Goal: Navigation & Orientation: Find specific page/section

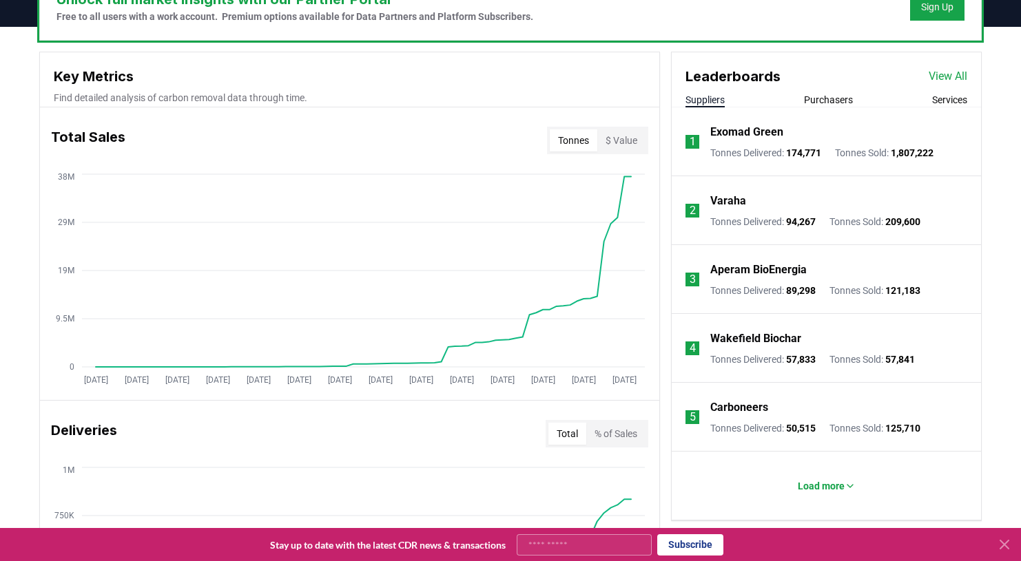
scroll to position [455, 0]
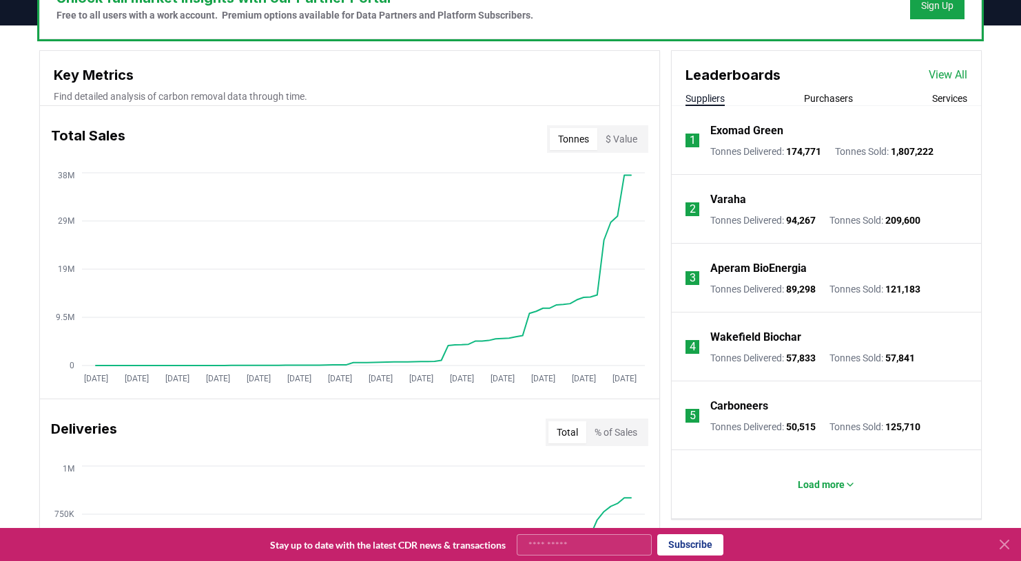
click at [1011, 547] on icon at bounding box center [1004, 545] width 17 height 17
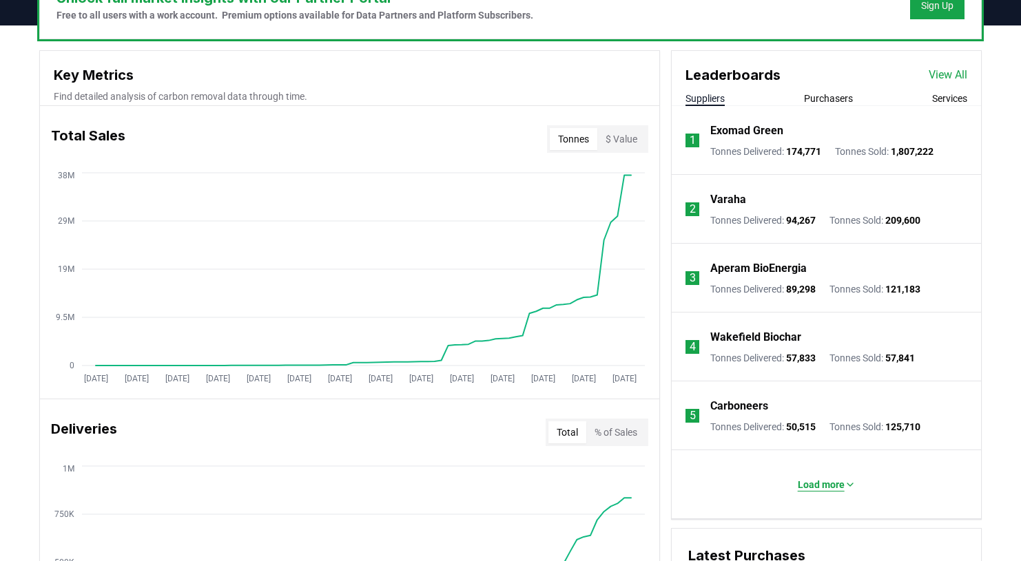
click at [831, 481] on p "Load more" at bounding box center [821, 485] width 47 height 14
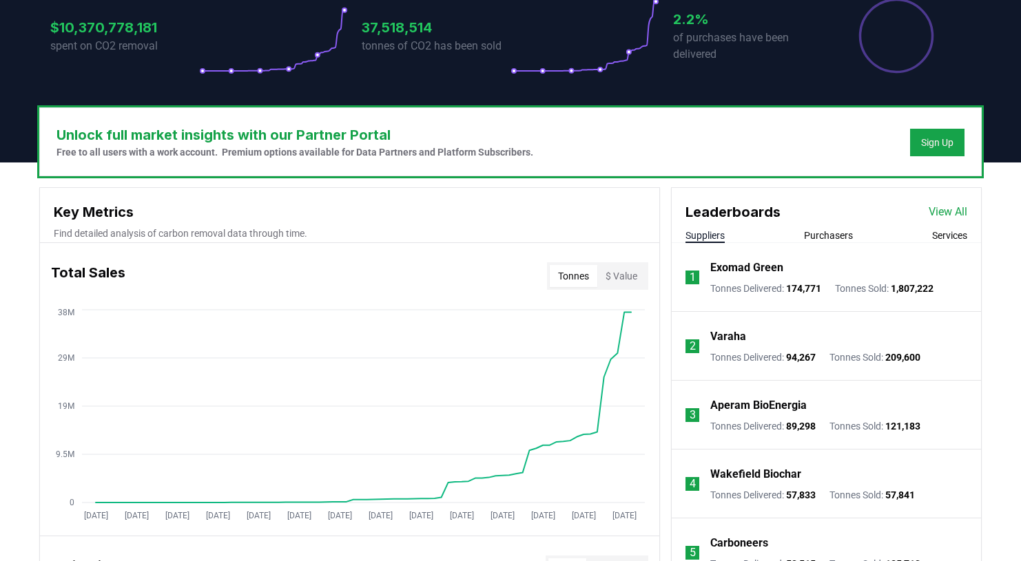
scroll to position [0, 0]
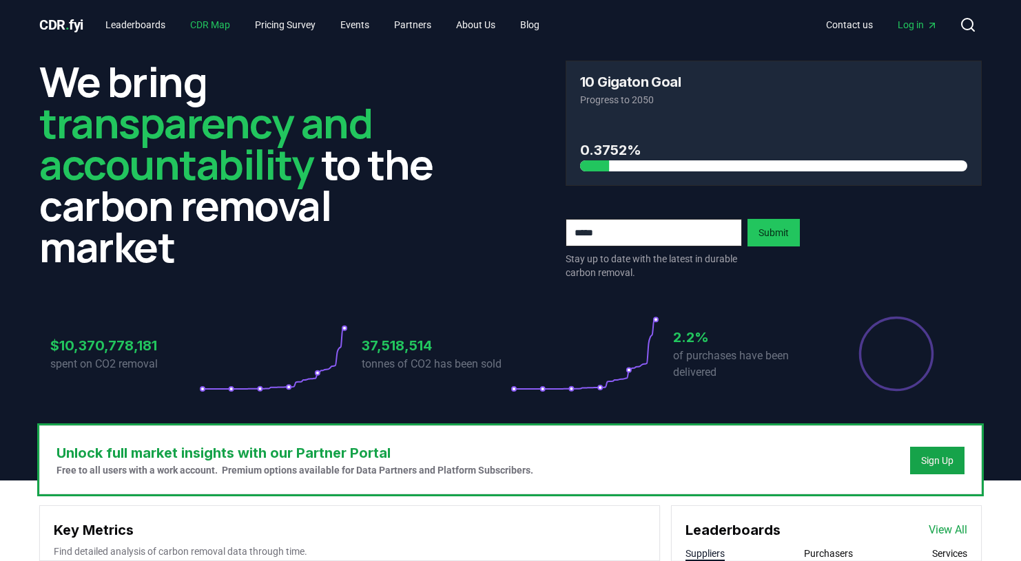
click at [207, 23] on link "CDR Map" at bounding box center [210, 24] width 62 height 25
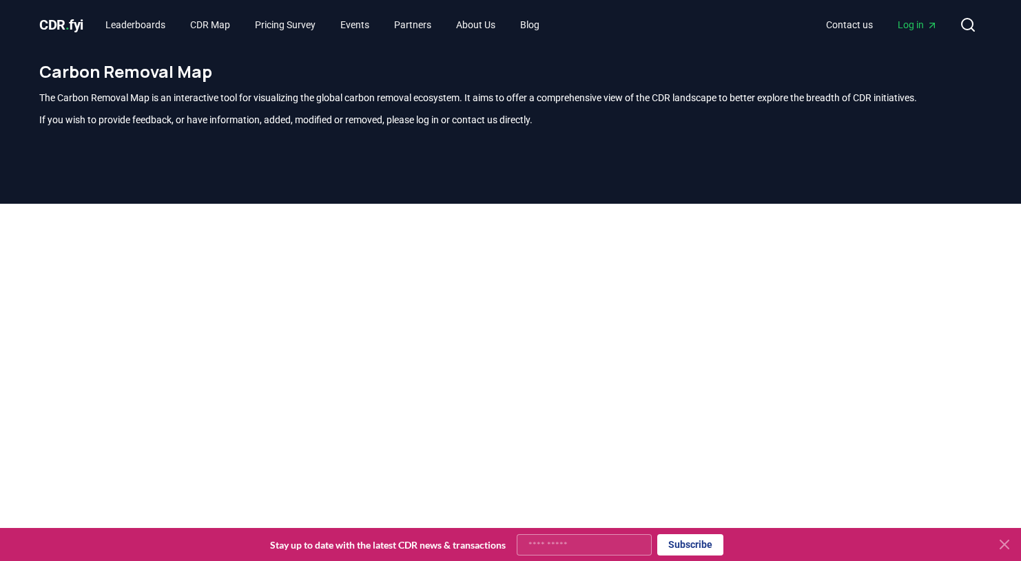
scroll to position [405, 0]
